Goal: Find specific page/section: Find specific page/section

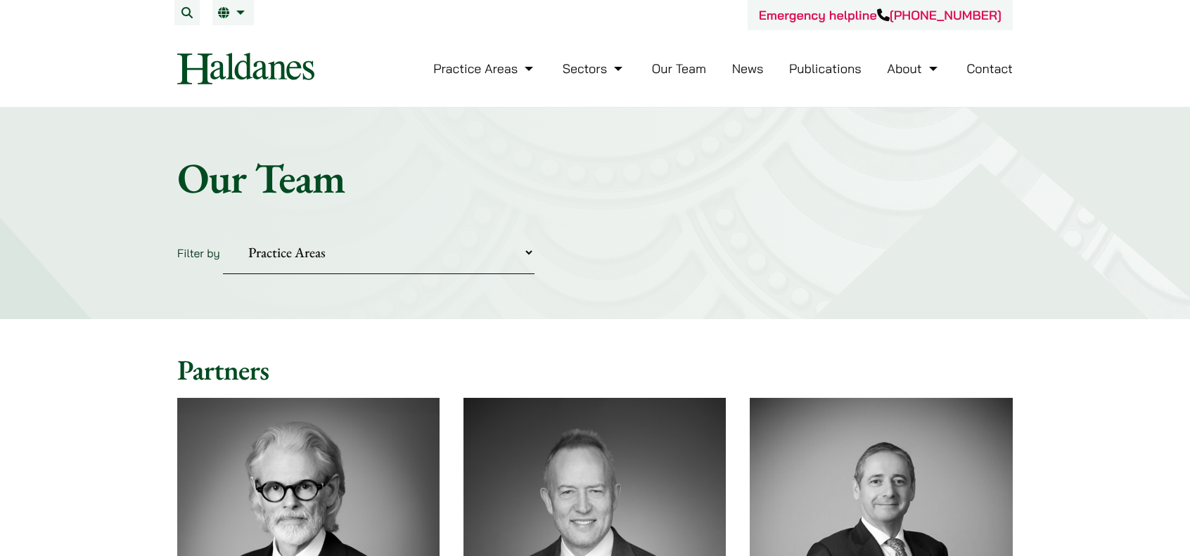
click at [529, 259] on select "Practice Areas Antitrust and Competition Civil Litigation & Dispute Resolution …" at bounding box center [379, 252] width 312 height 43
select select "corporate-commercial"
click at [223, 231] on select "Practice Areas Antitrust and Competition Civil Litigation & Dispute Resolution …" at bounding box center [379, 252] width 312 height 43
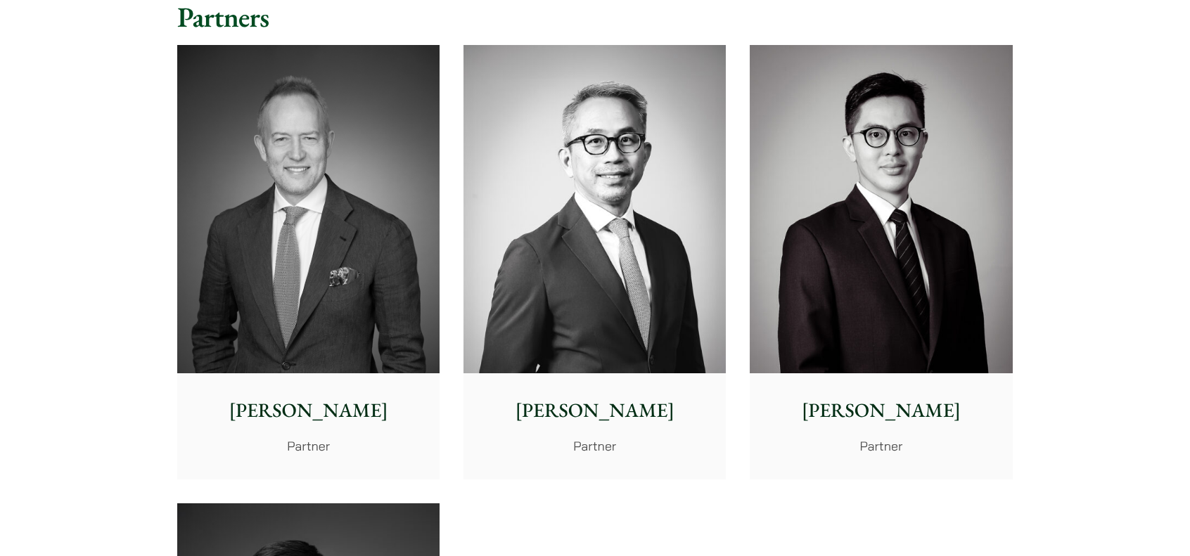
scroll to position [422, 0]
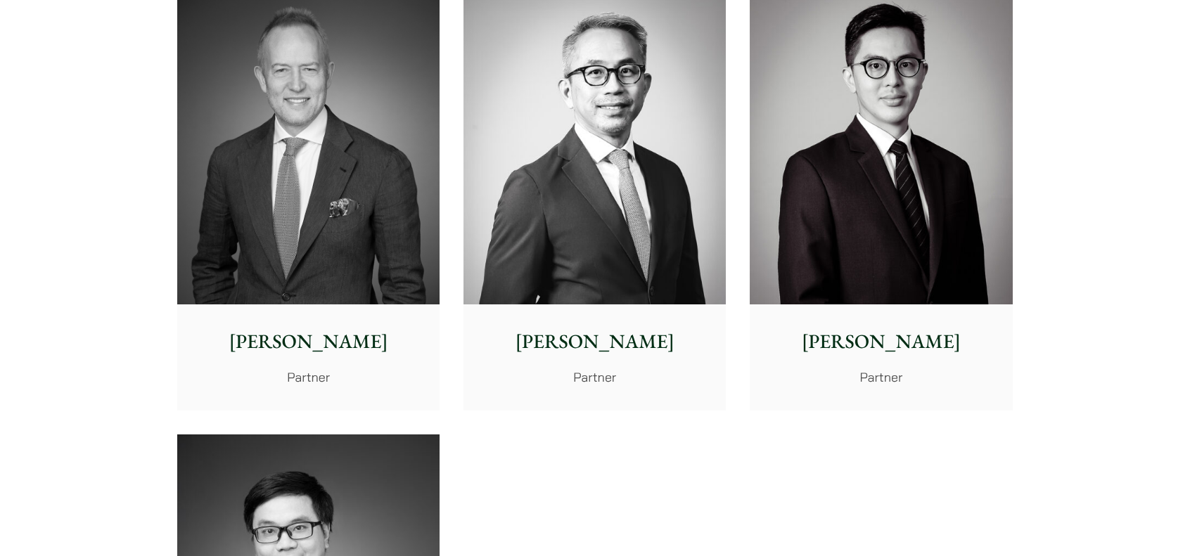
click at [558, 316] on div "Michael Leow Partner" at bounding box center [594, 357] width 262 height 105
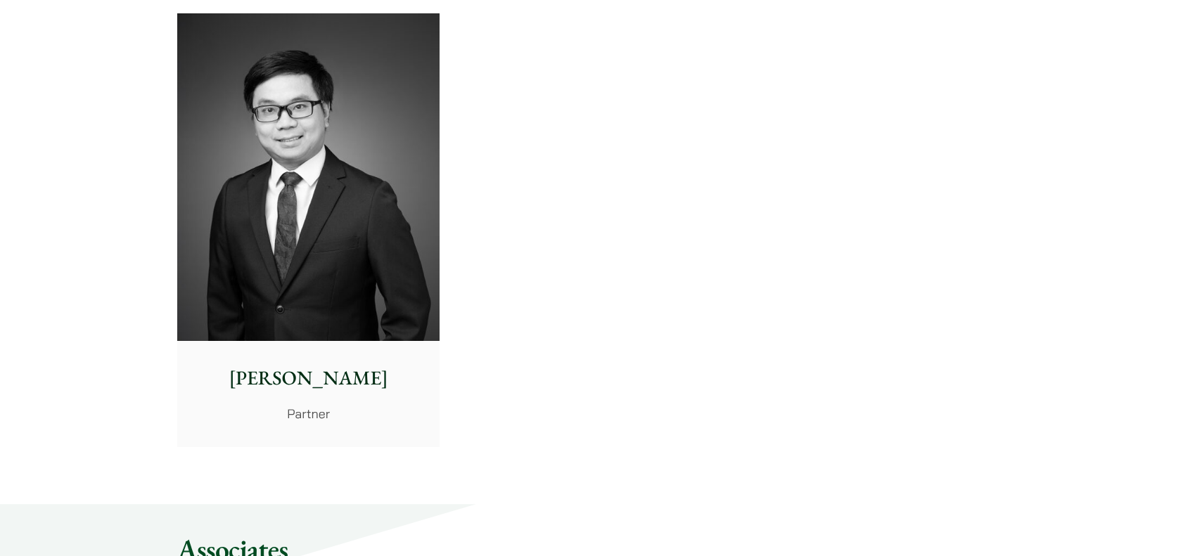
scroll to position [844, 0]
click at [300, 364] on p "Anthony Leung" at bounding box center [308, 378] width 240 height 30
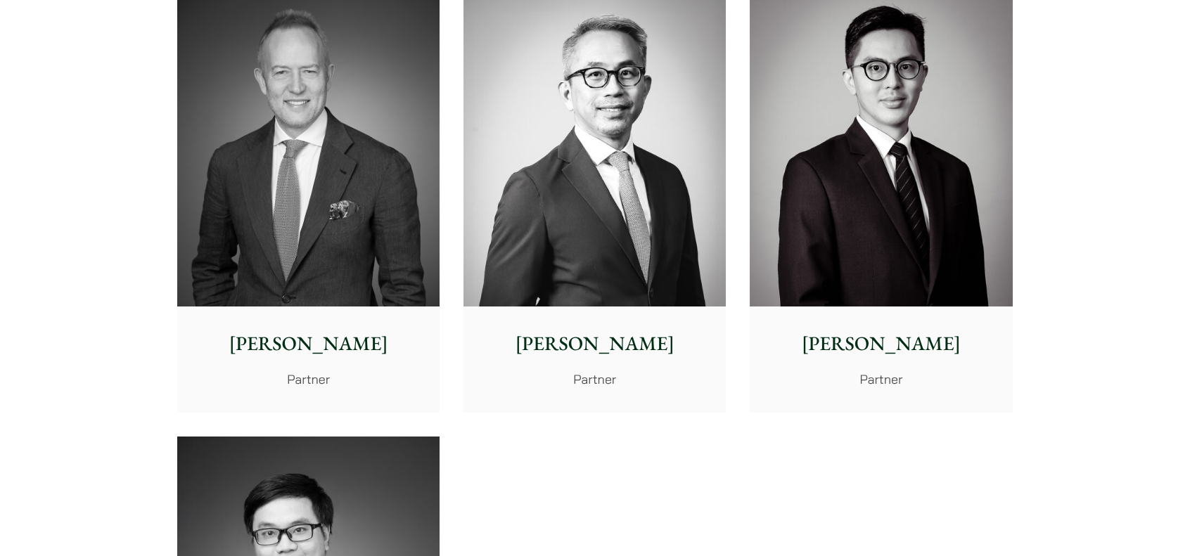
scroll to position [352, 0]
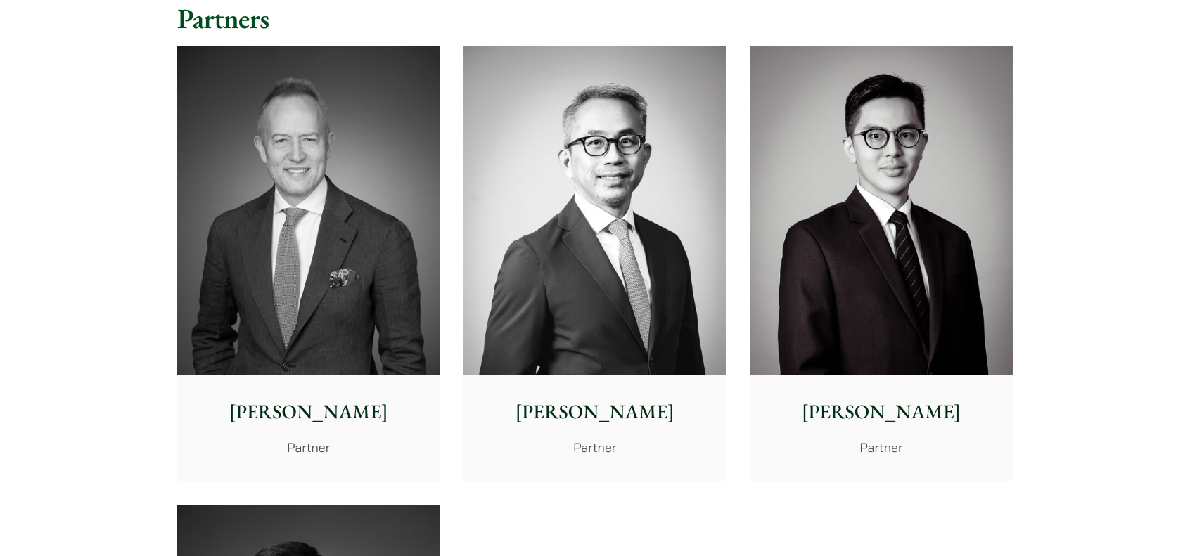
click at [921, 276] on img at bounding box center [881, 210] width 262 height 328
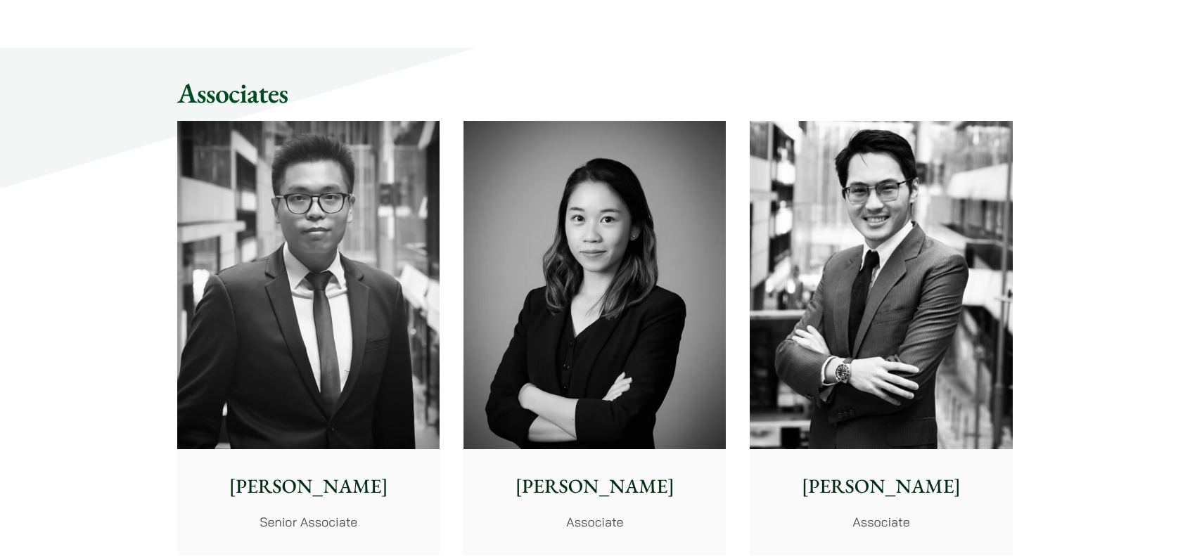
scroll to position [1336, 0]
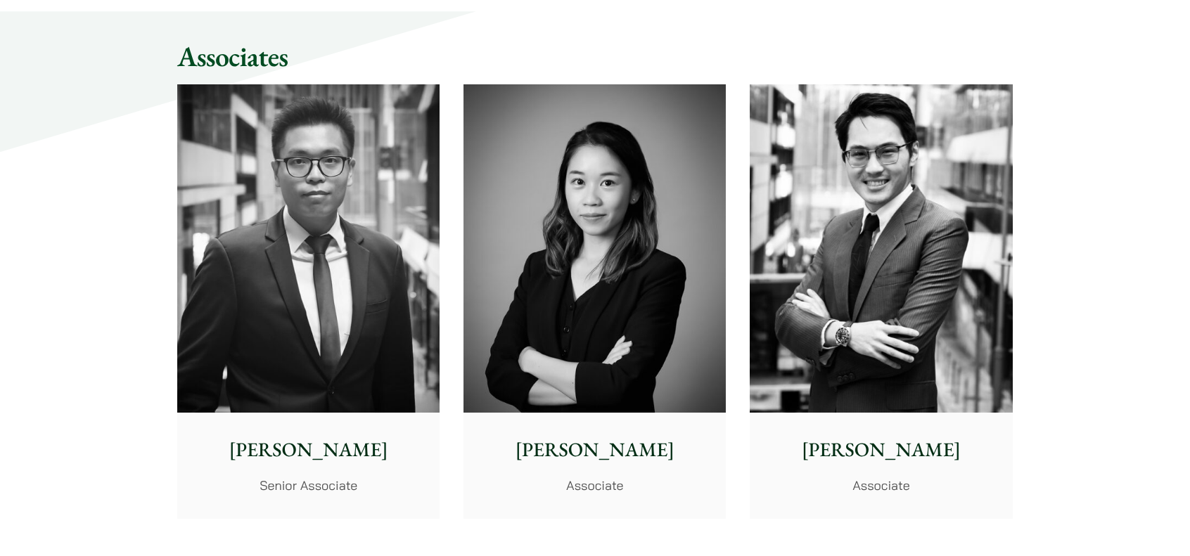
click at [936, 442] on p "[PERSON_NAME]" at bounding box center [881, 450] width 240 height 30
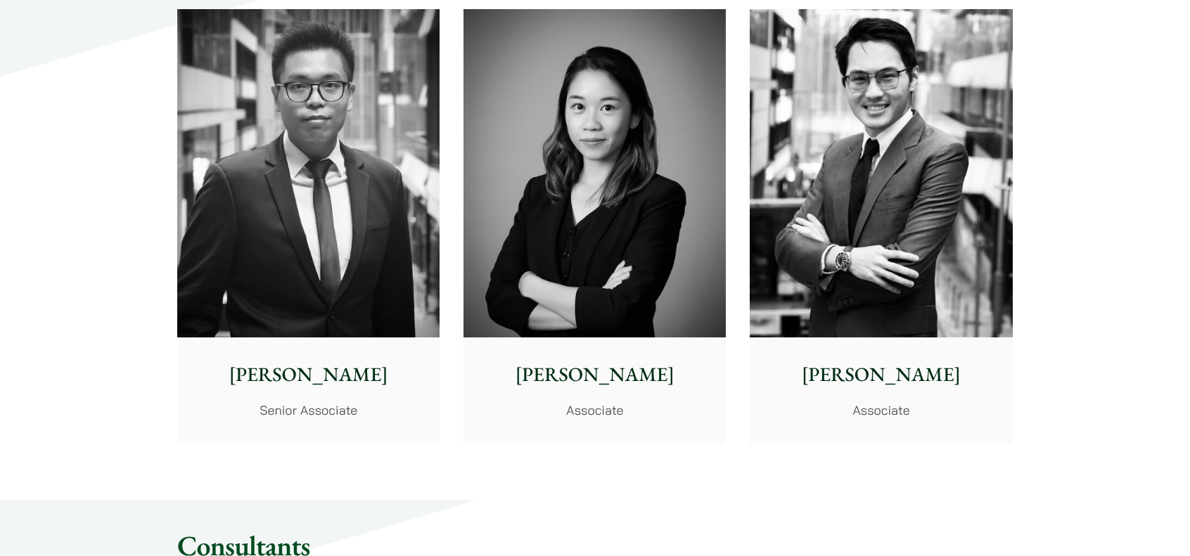
scroll to position [1407, 0]
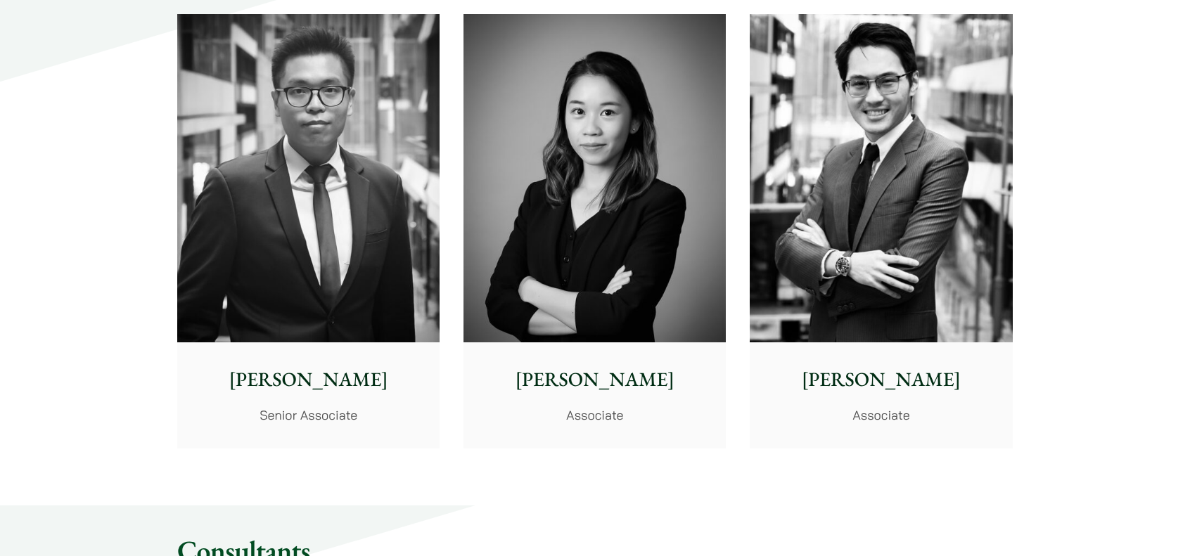
click at [580, 354] on div "Ivy Ng Associate" at bounding box center [594, 395] width 262 height 105
click at [344, 361] on div "Ben Chan Senior Associate" at bounding box center [308, 395] width 262 height 105
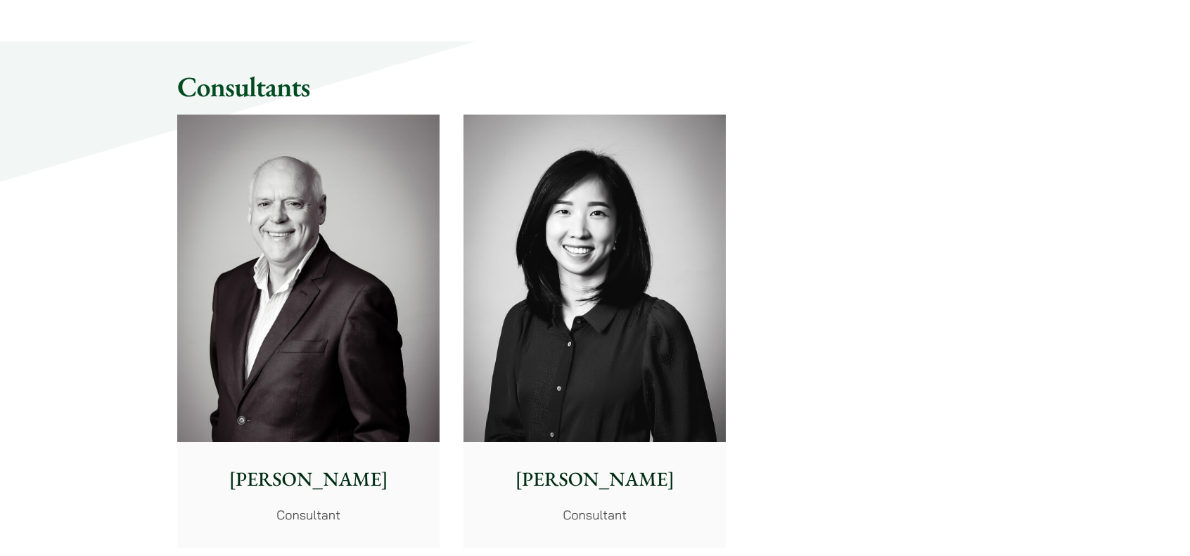
scroll to position [1969, 0]
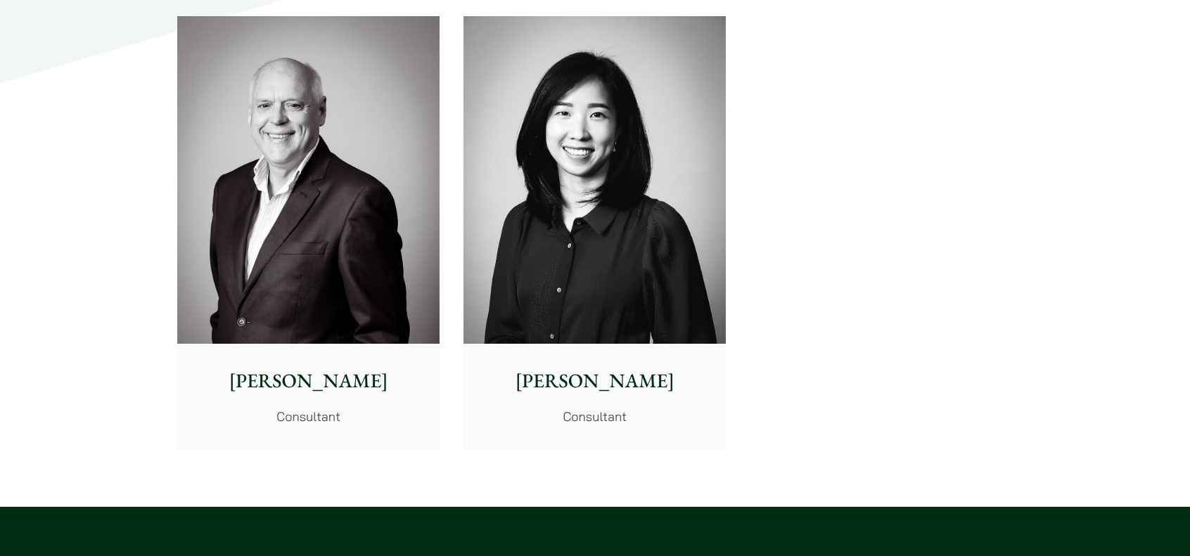
click at [703, 303] on img at bounding box center [594, 180] width 262 height 328
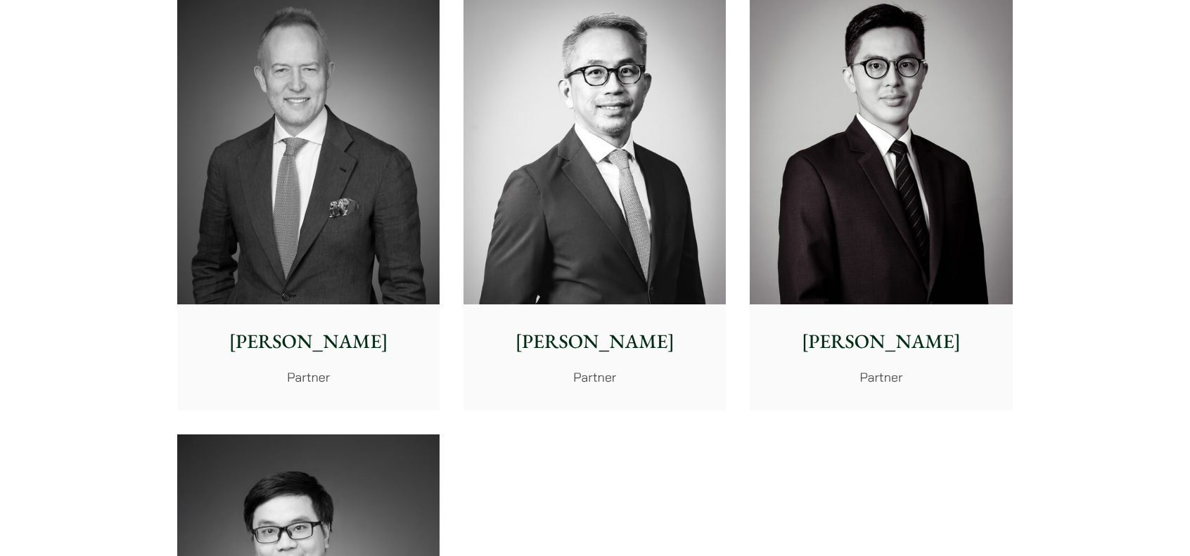
scroll to position [0, 0]
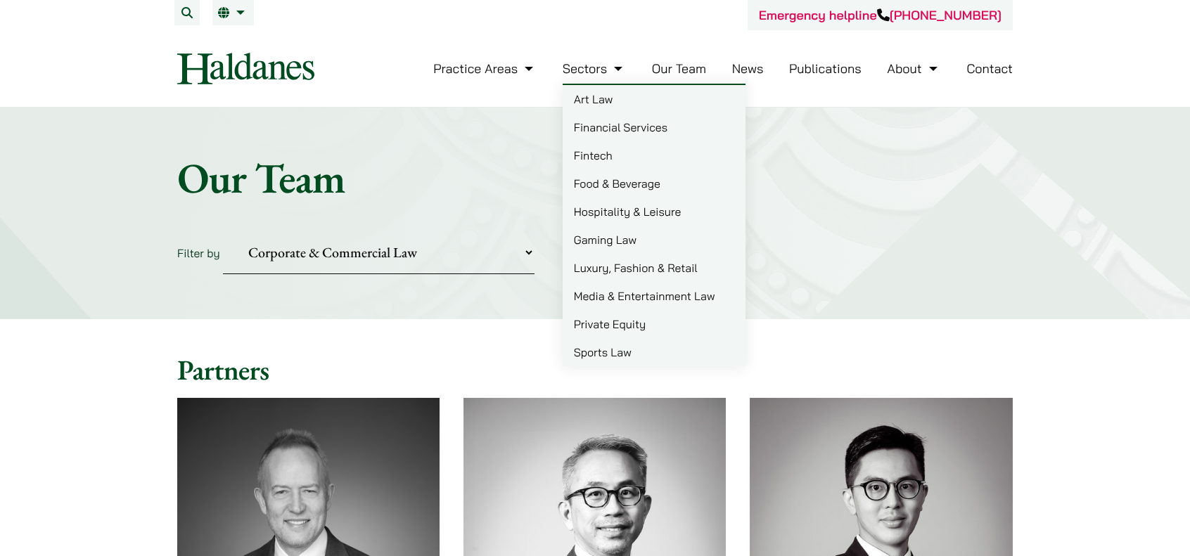
click at [602, 63] on link "Sectors" at bounding box center [594, 68] width 63 height 16
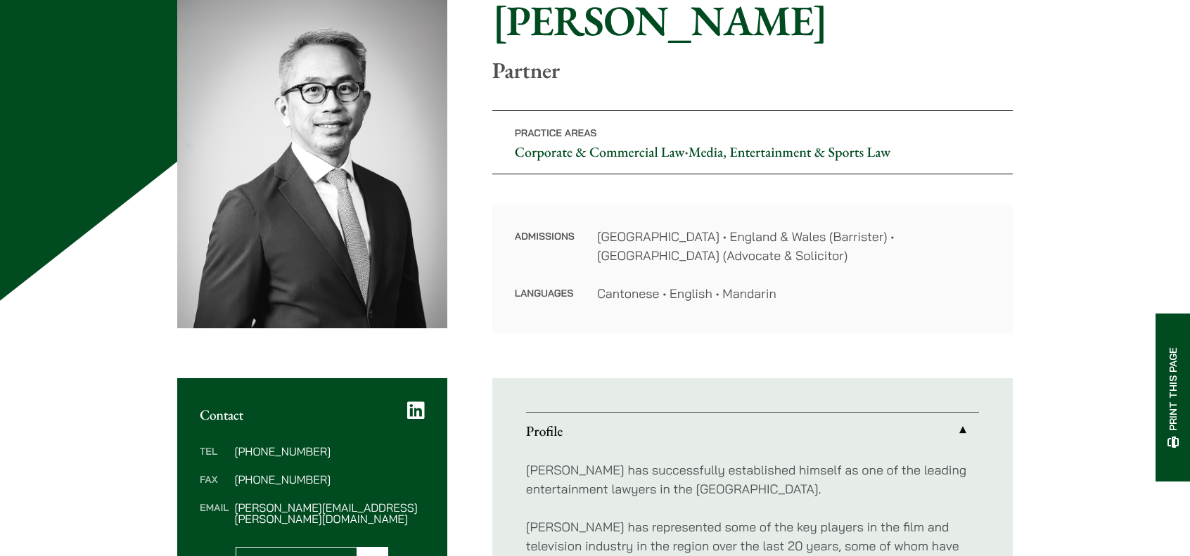
scroll to position [141, 0]
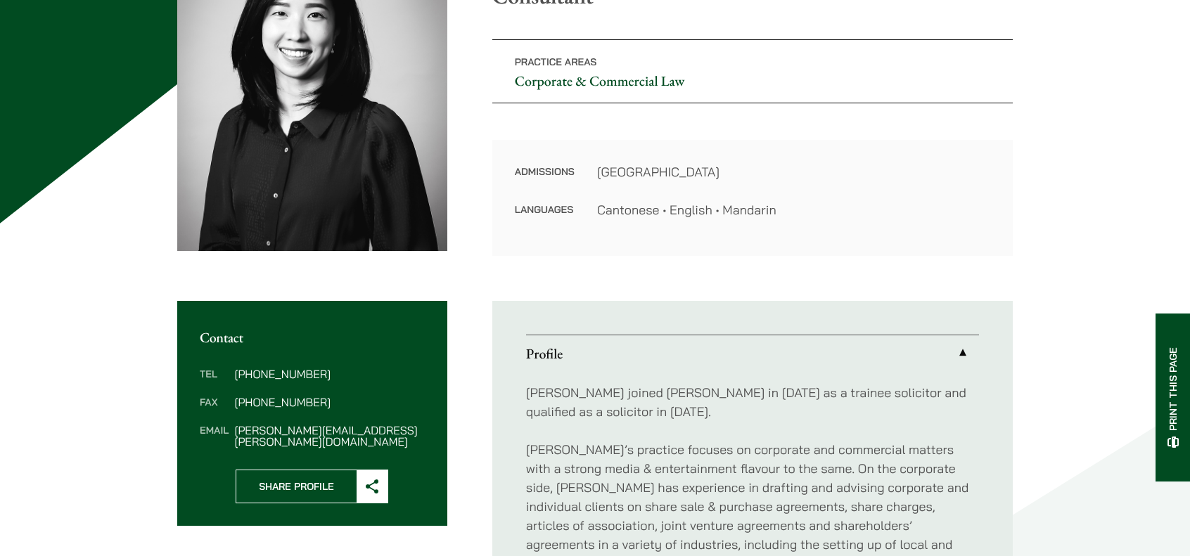
scroll to position [281, 0]
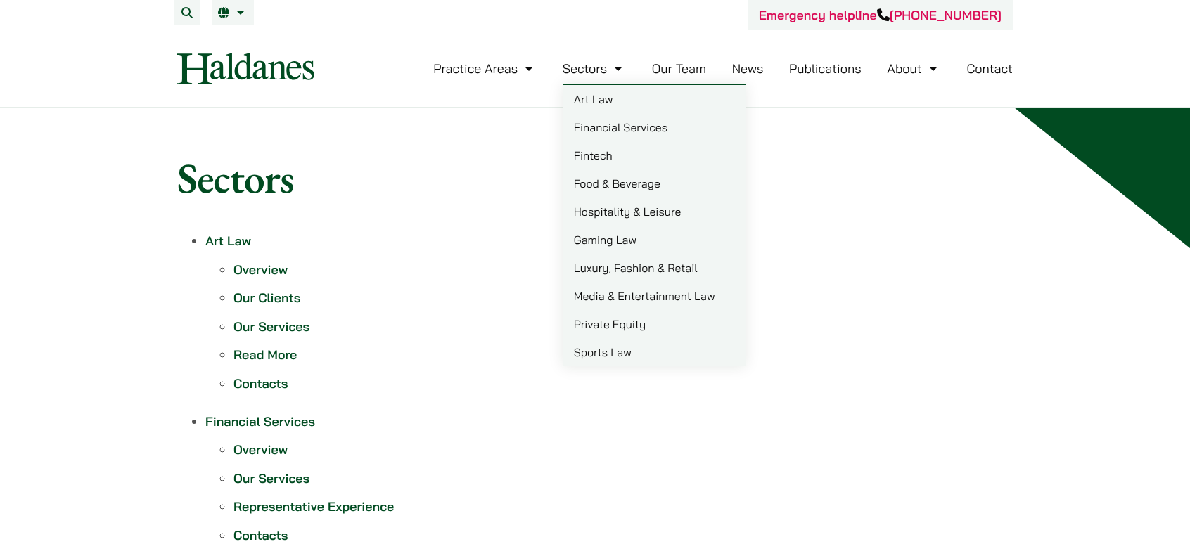
click at [588, 155] on link "Fintech" at bounding box center [654, 155] width 183 height 28
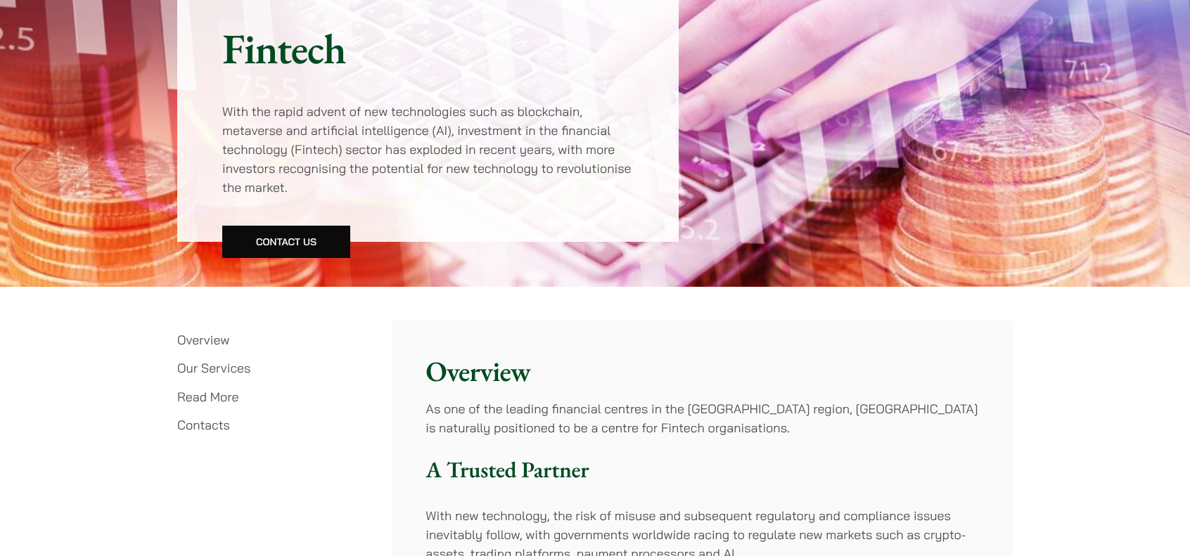
scroll to position [70, 0]
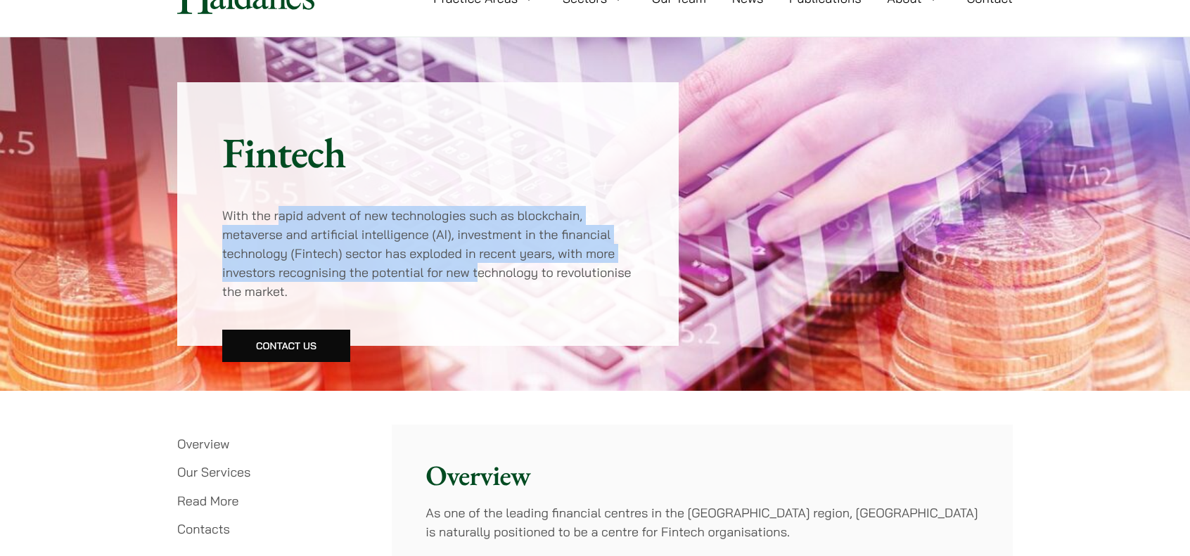
drag, startPoint x: 276, startPoint y: 217, endPoint x: 479, endPoint y: 269, distance: 209.0
click at [479, 269] on p "With the rapid advent of new technologies such as blockchain, metaverse and art…" at bounding box center [427, 253] width 411 height 95
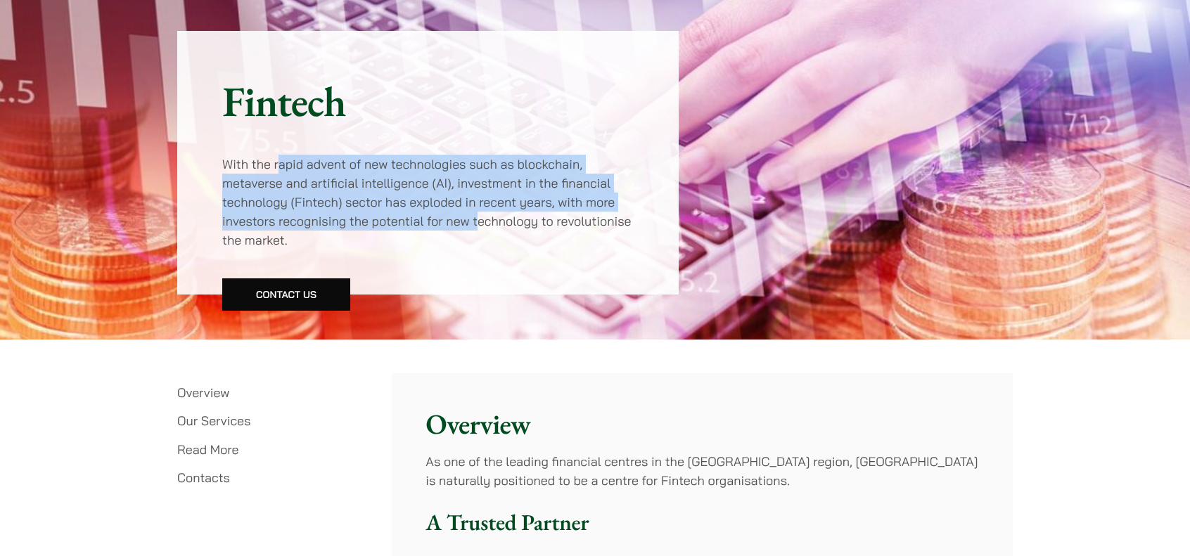
scroll to position [141, 0]
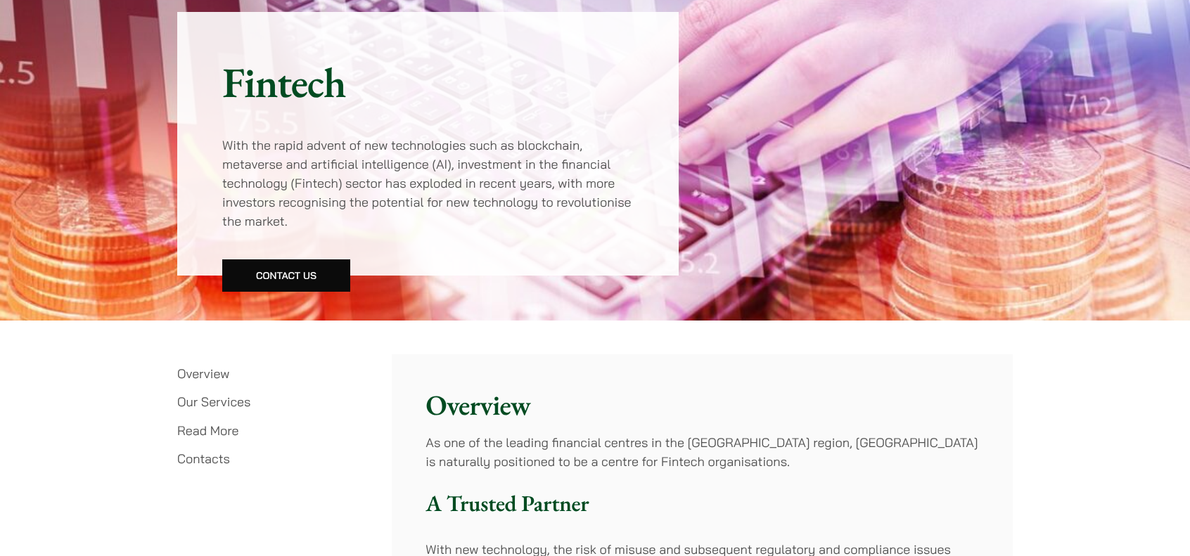
click at [385, 243] on div "Fintech With the rapid advent of new technologies such as blockchain, metaverse…" at bounding box center [427, 144] width 501 height 264
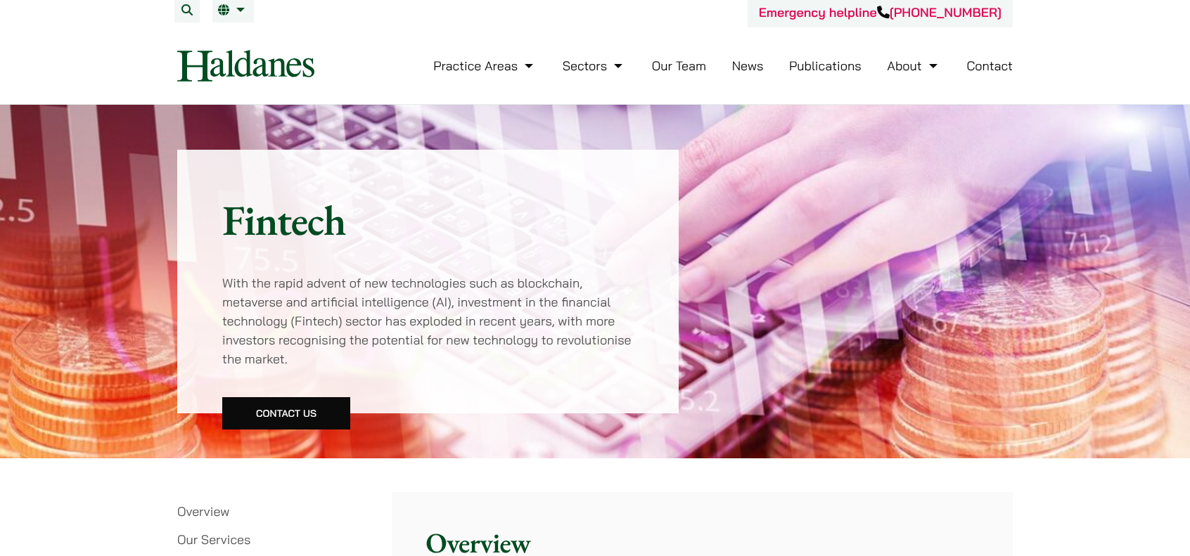
scroll to position [0, 0]
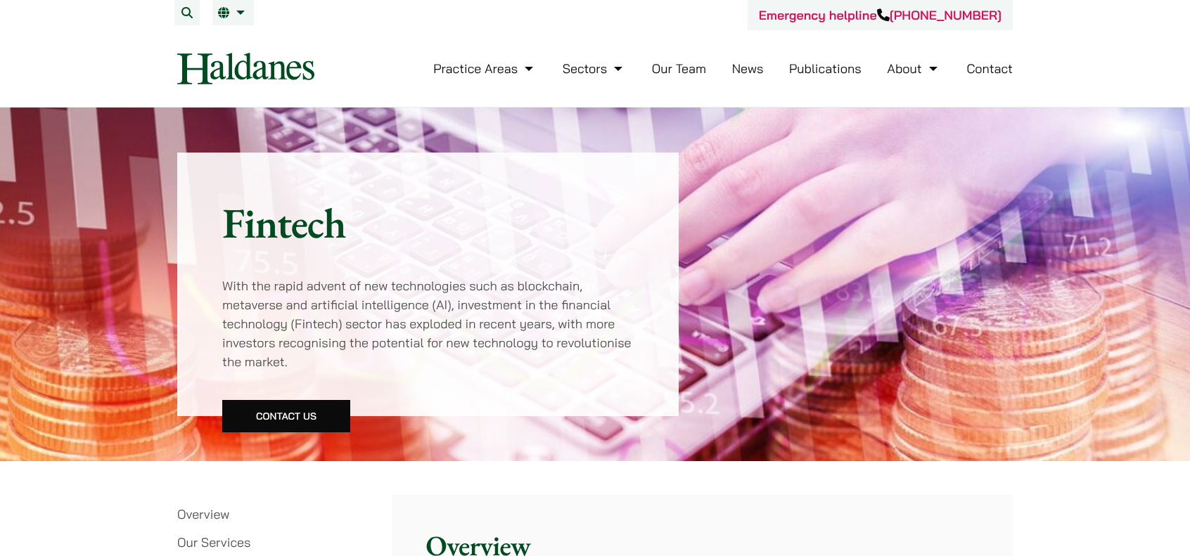
click at [262, 394] on div "Fintech With the rapid advent of new technologies such as blockchain, metaverse…" at bounding box center [427, 285] width 501 height 264
click at [275, 410] on link "Contact Us" at bounding box center [286, 416] width 128 height 32
